Goal: Task Accomplishment & Management: Manage account settings

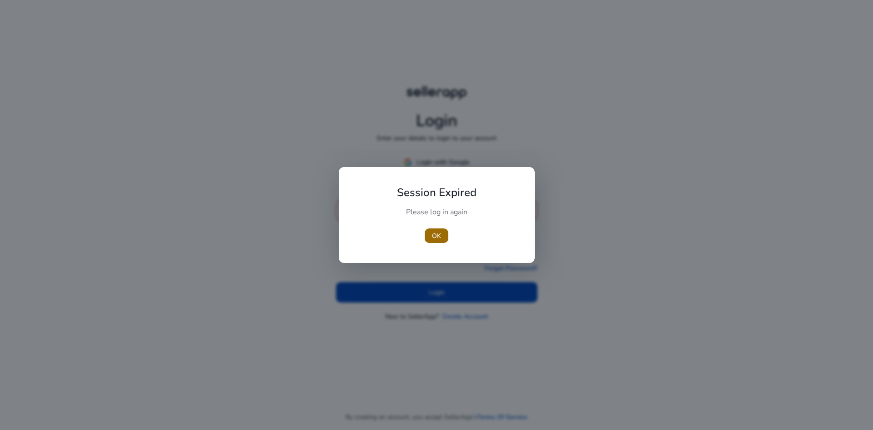
type input "**********"
click at [434, 241] on span "button" at bounding box center [437, 236] width 24 height 22
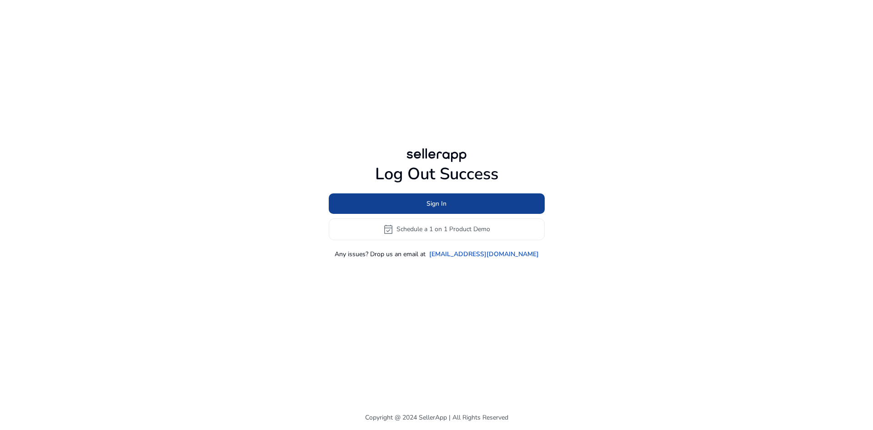
click at [445, 204] on span "Sign In" at bounding box center [436, 204] width 20 height 10
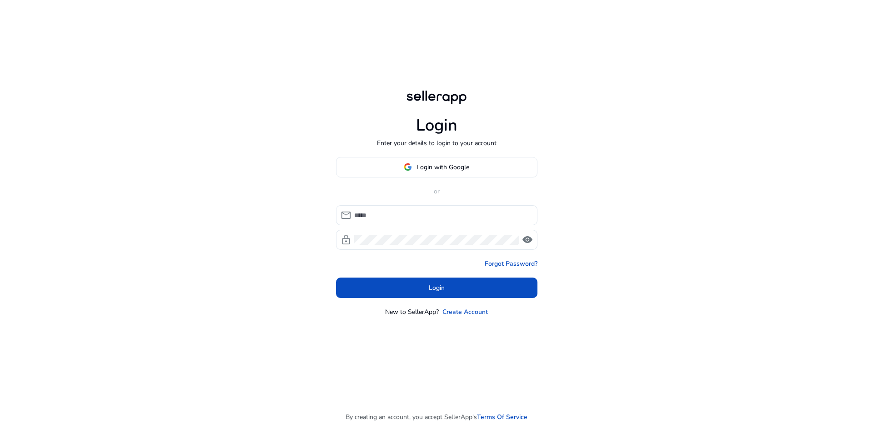
type input "**********"
click at [445, 293] on span at bounding box center [436, 287] width 201 height 22
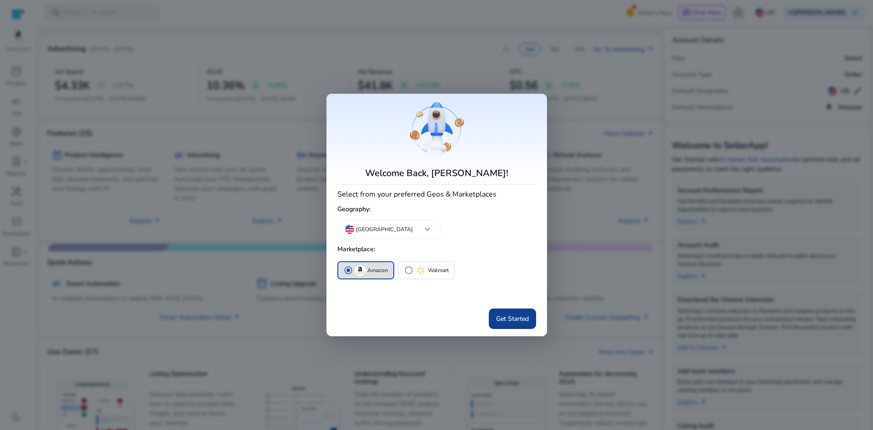
drag, startPoint x: 480, startPoint y: 309, endPoint x: 508, endPoint y: 319, distance: 29.9
click at [508, 319] on div "Get Started" at bounding box center [436, 317] width 199 height 24
click at [514, 322] on span "Get Started" at bounding box center [512, 319] width 33 height 10
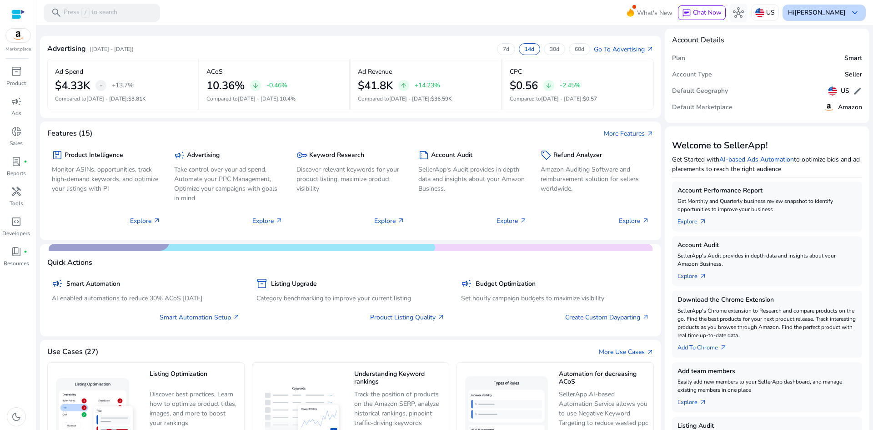
click at [837, 12] on b "[PERSON_NAME]" at bounding box center [819, 12] width 51 height 9
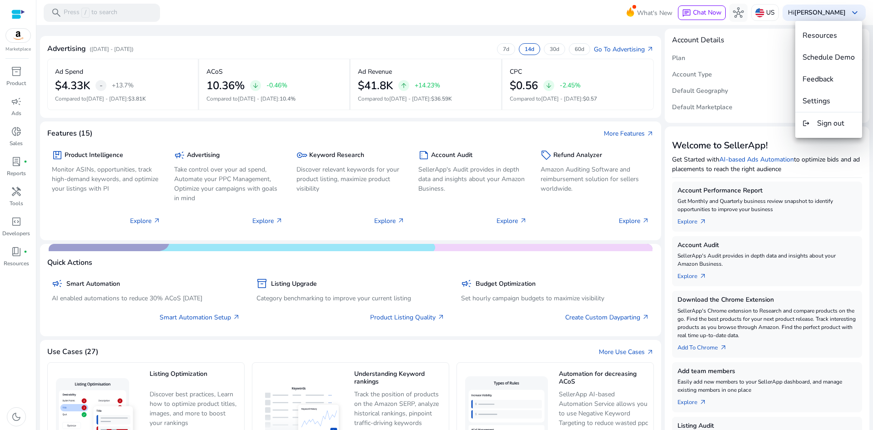
click at [19, 247] on div at bounding box center [436, 215] width 873 height 430
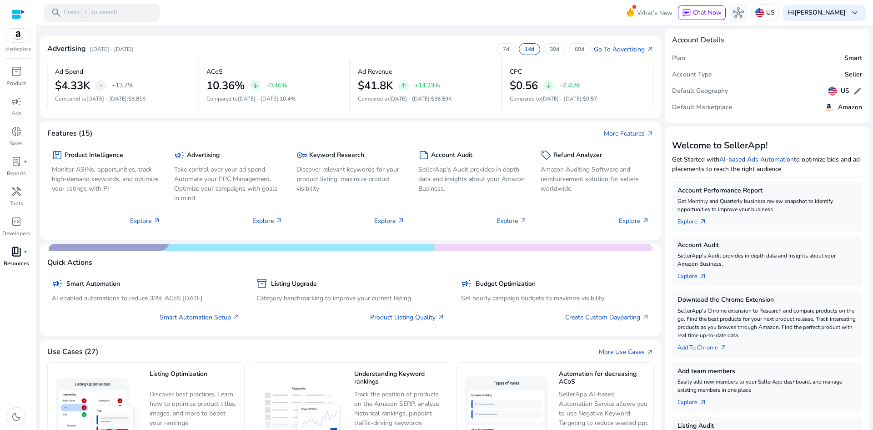
click at [22, 248] on div "book_4 fiber_manual_record" at bounding box center [16, 251] width 25 height 15
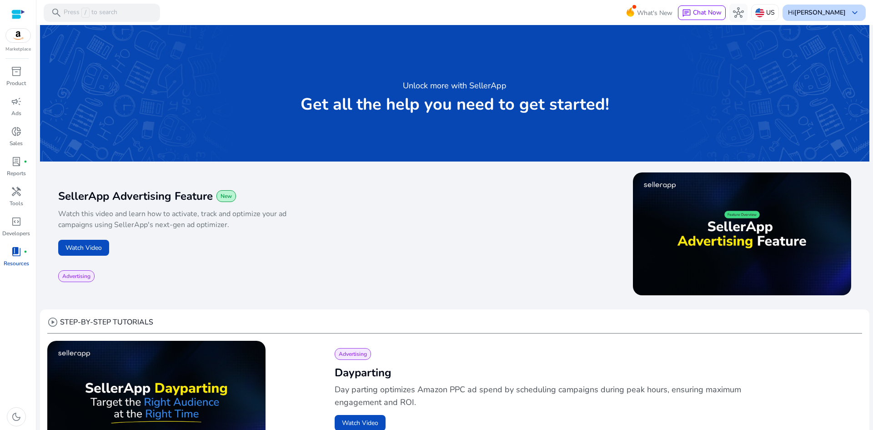
click at [843, 10] on div "Hi [PERSON_NAME] keyboard_arrow_down" at bounding box center [823, 13] width 83 height 16
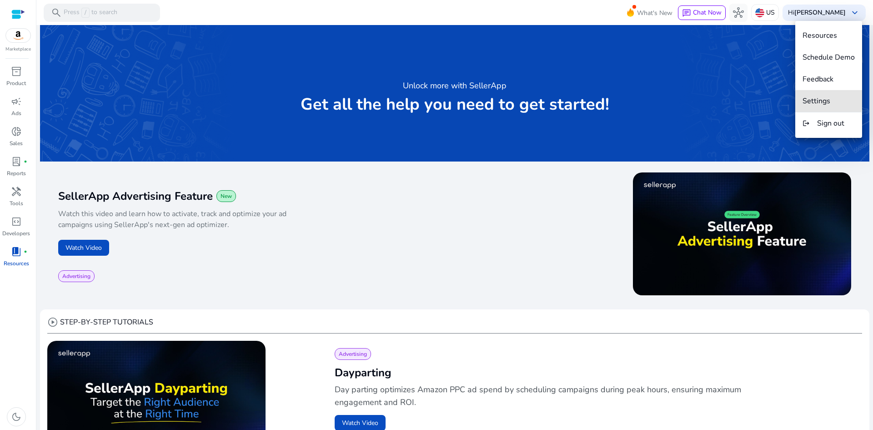
drag, startPoint x: 815, startPoint y: 100, endPoint x: 822, endPoint y: 104, distance: 8.6
click at [815, 100] on span "Settings" at bounding box center [816, 101] width 28 height 10
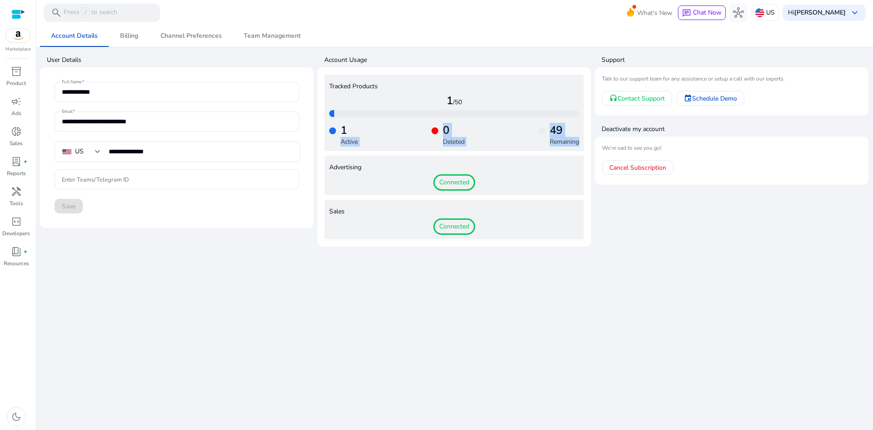
drag, startPoint x: 337, startPoint y: 129, endPoint x: 575, endPoint y: 142, distance: 238.1
click at [575, 142] on div "1 Active 0 Deleted 49 Remaining" at bounding box center [454, 132] width 250 height 30
click at [649, 164] on span "Cancel Subscription" at bounding box center [637, 168] width 57 height 10
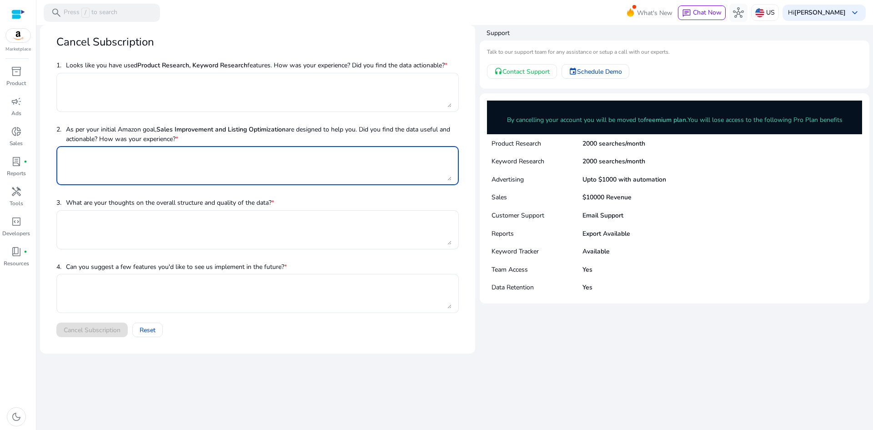
click at [90, 170] on textarea at bounding box center [258, 165] width 388 height 30
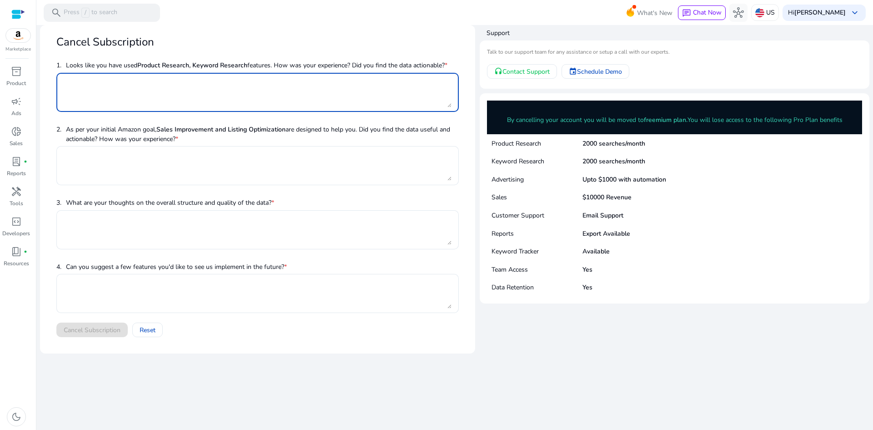
click at [148, 93] on textarea at bounding box center [258, 92] width 388 height 30
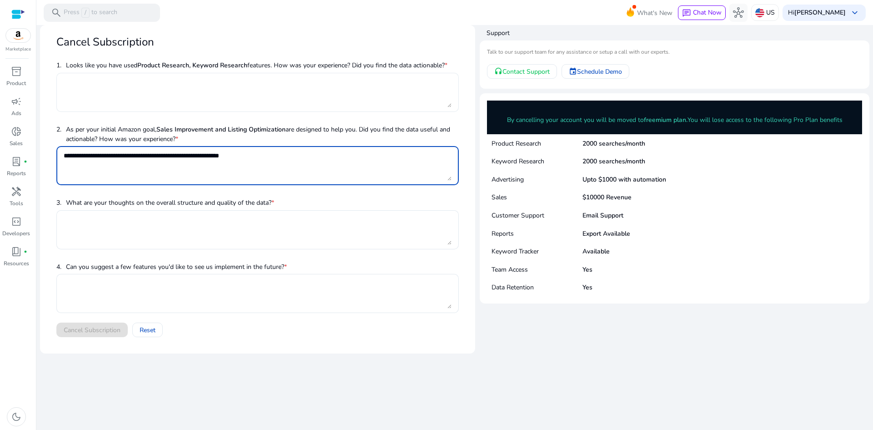
type textarea "**********"
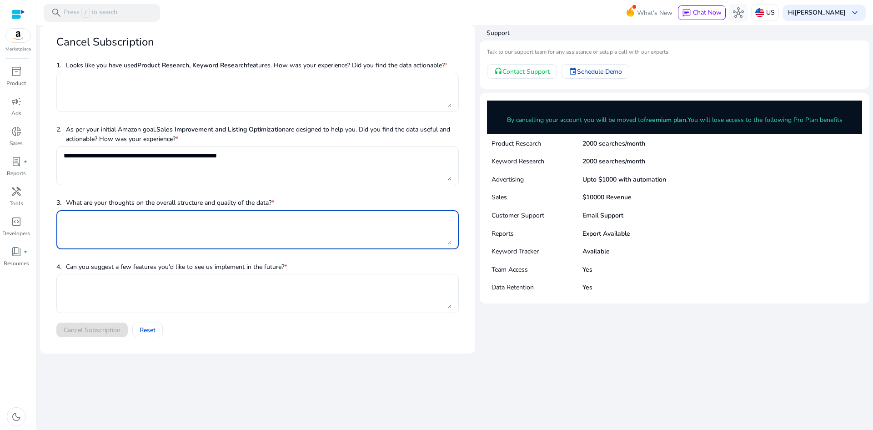
type textarea "*"
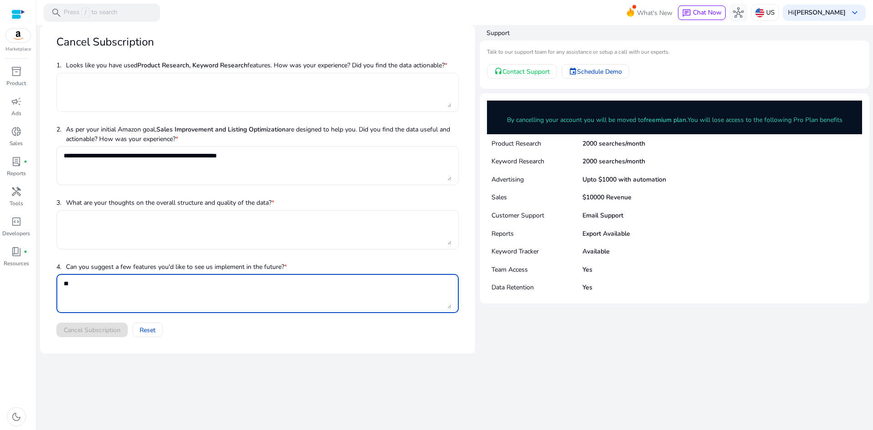
type textarea "*"
click at [80, 85] on textarea at bounding box center [258, 92] width 388 height 30
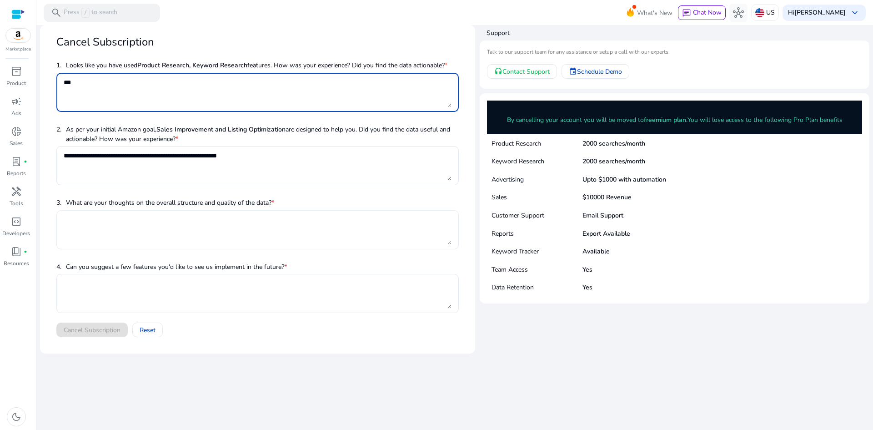
type textarea "***"
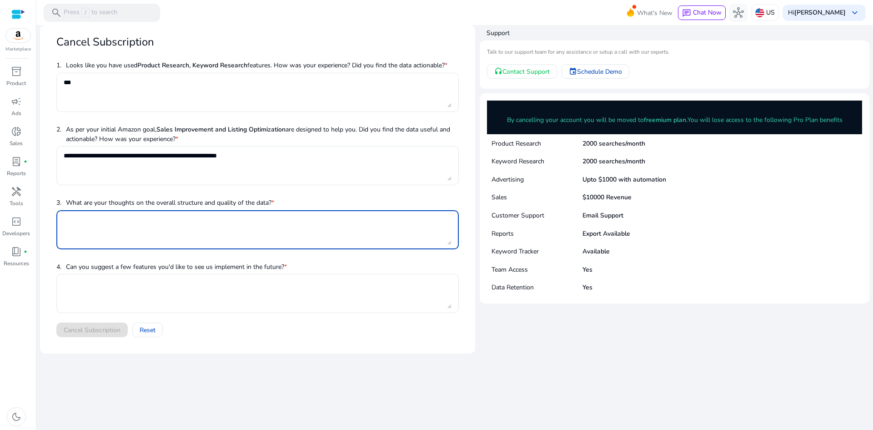
drag, startPoint x: 134, startPoint y: 223, endPoint x: 123, endPoint y: 218, distance: 11.8
click at [135, 222] on textarea at bounding box center [258, 230] width 388 height 30
type textarea "*"
type textarea "***"
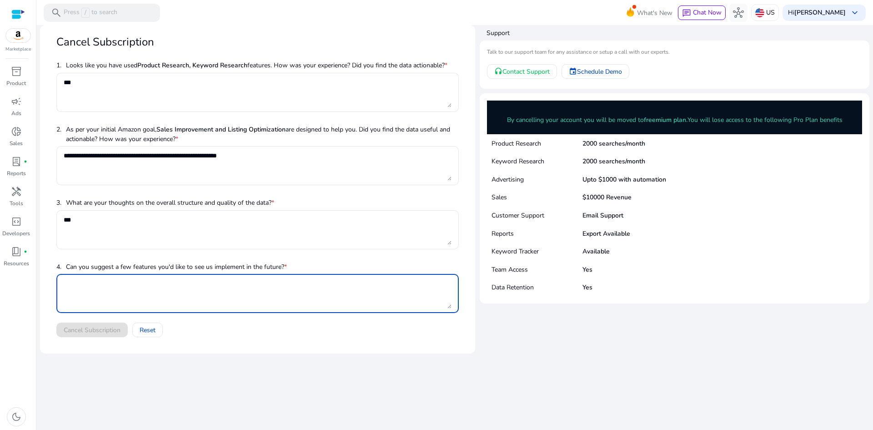
click at [169, 284] on textarea at bounding box center [258, 293] width 388 height 30
type textarea "*"
type textarea "***"
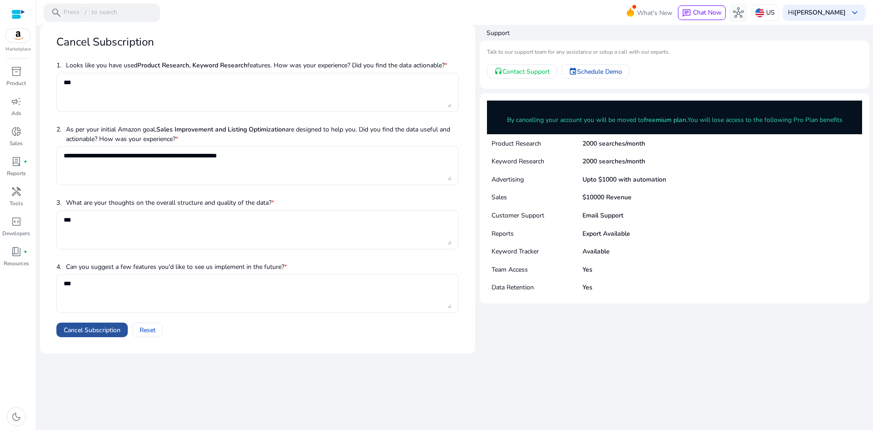
click at [92, 325] on span "Cancel Subscription" at bounding box center [92, 330] width 57 height 10
